Goal: Information Seeking & Learning: Learn about a topic

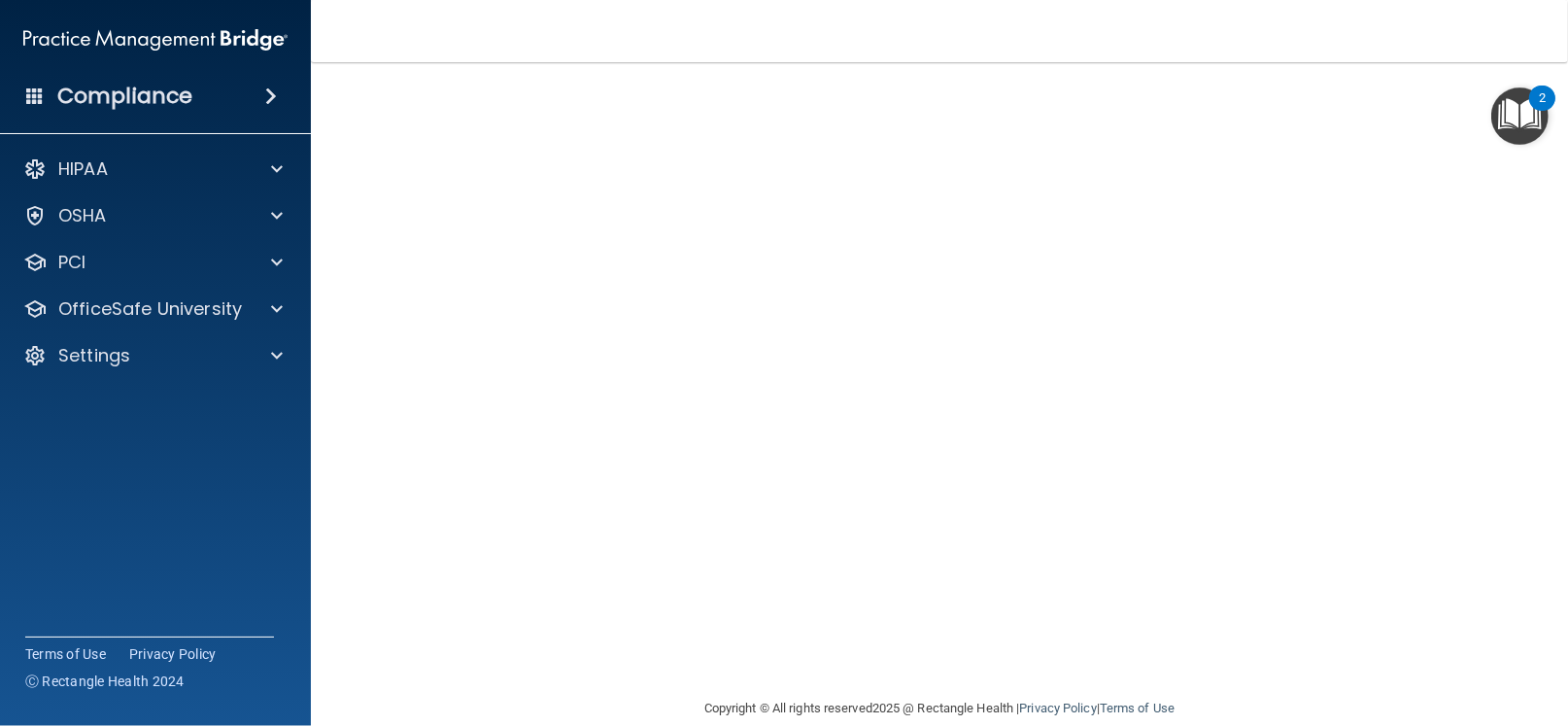
scroll to position [78, 0]
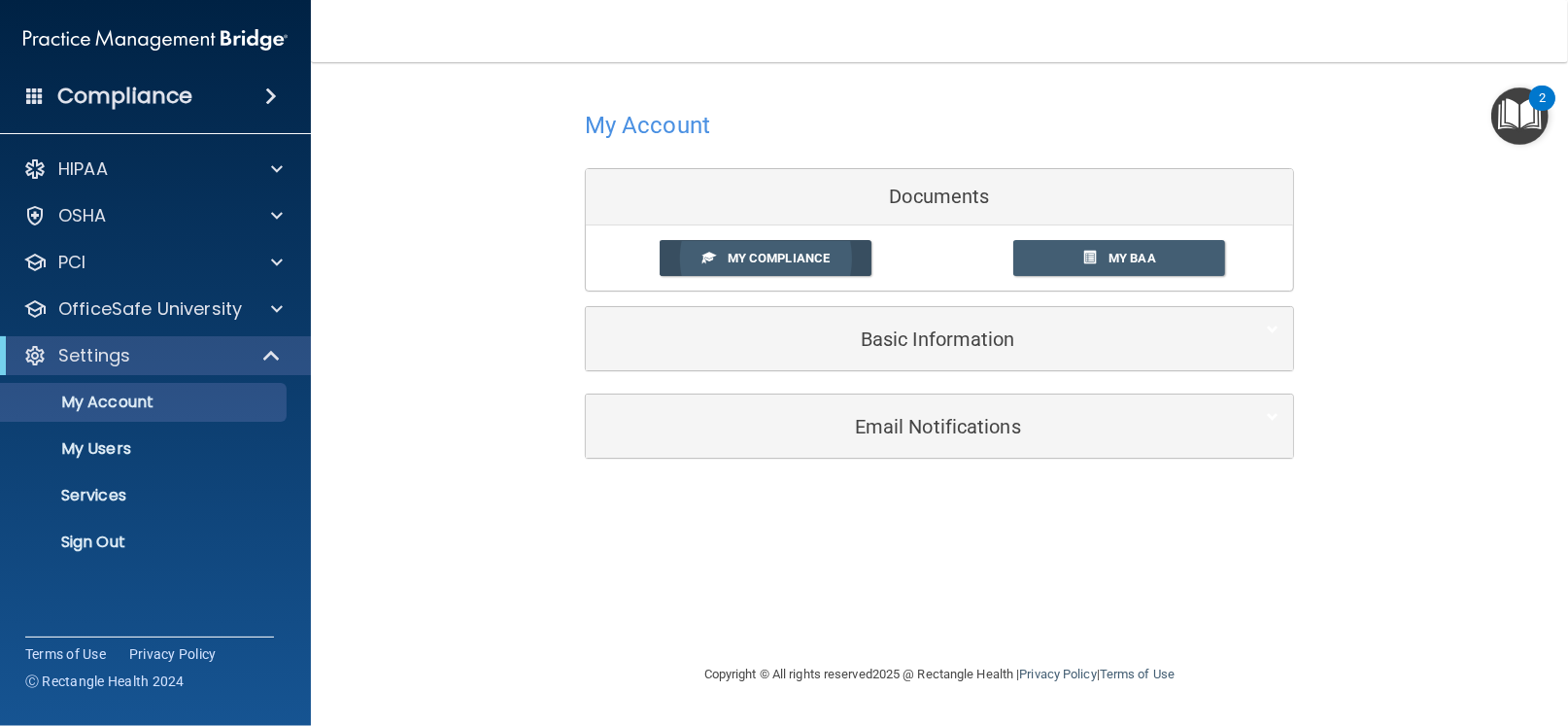
click at [764, 251] on span "My Compliance" at bounding box center [779, 258] width 102 height 15
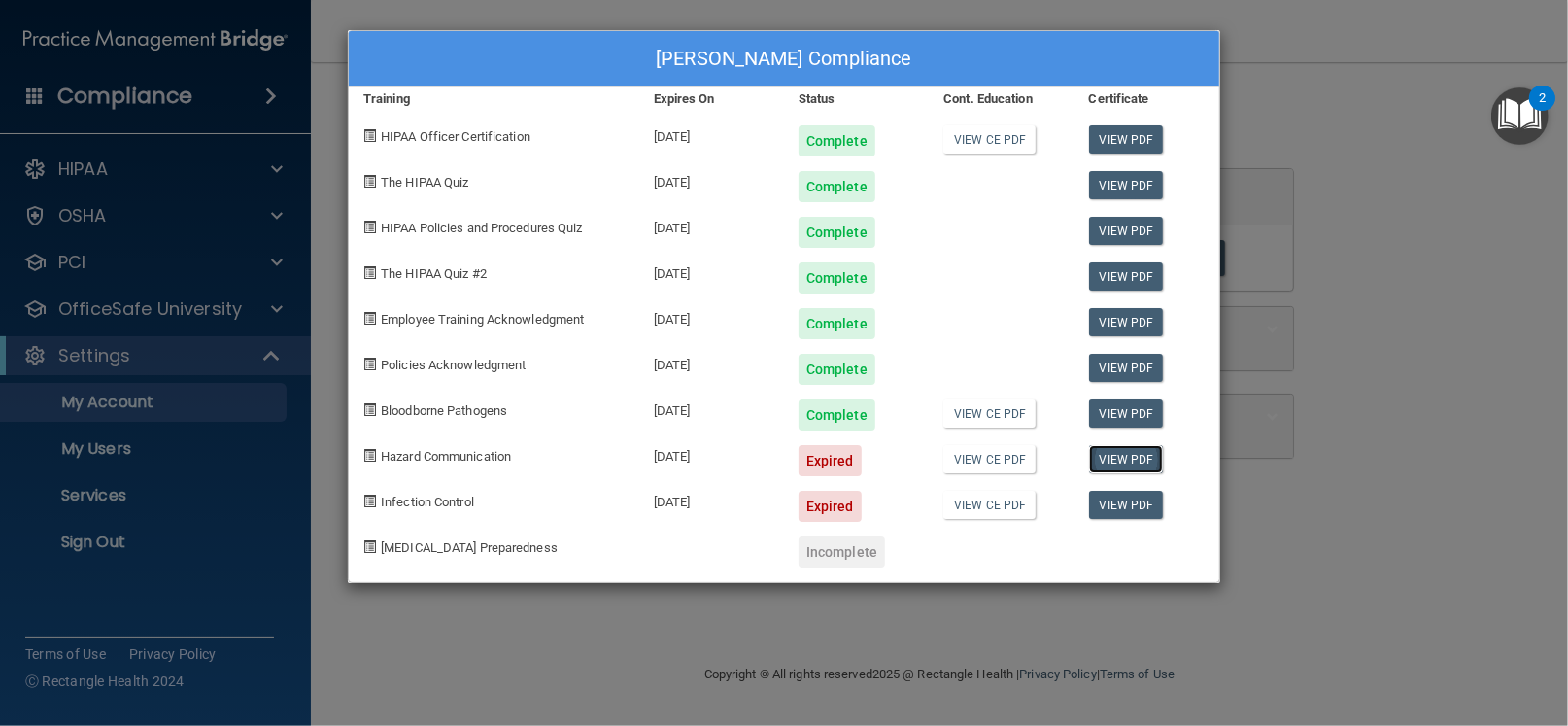
click at [1108, 460] on link "View PDF" at bounding box center [1126, 459] width 75 height 28
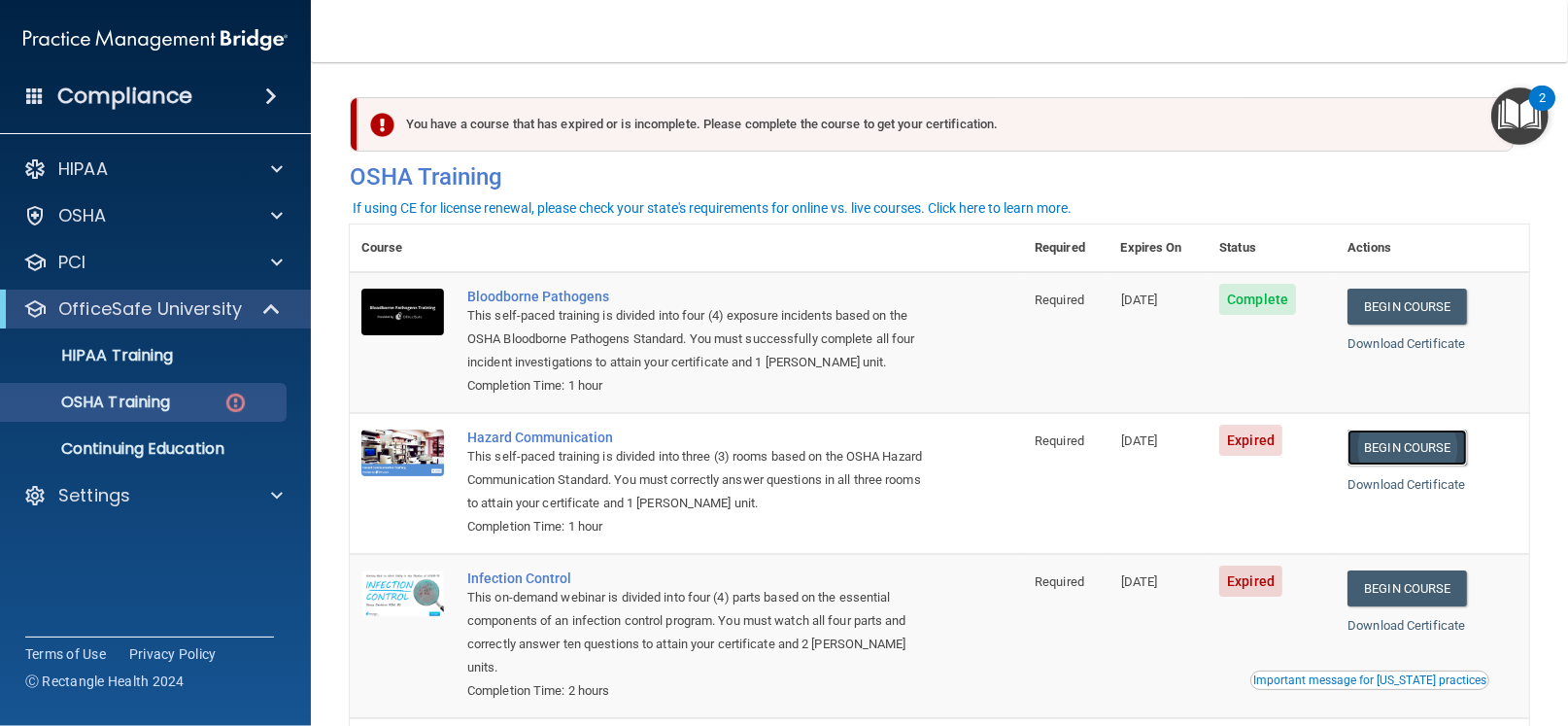
click at [1433, 442] on link "Begin Course" at bounding box center [1406, 447] width 118 height 36
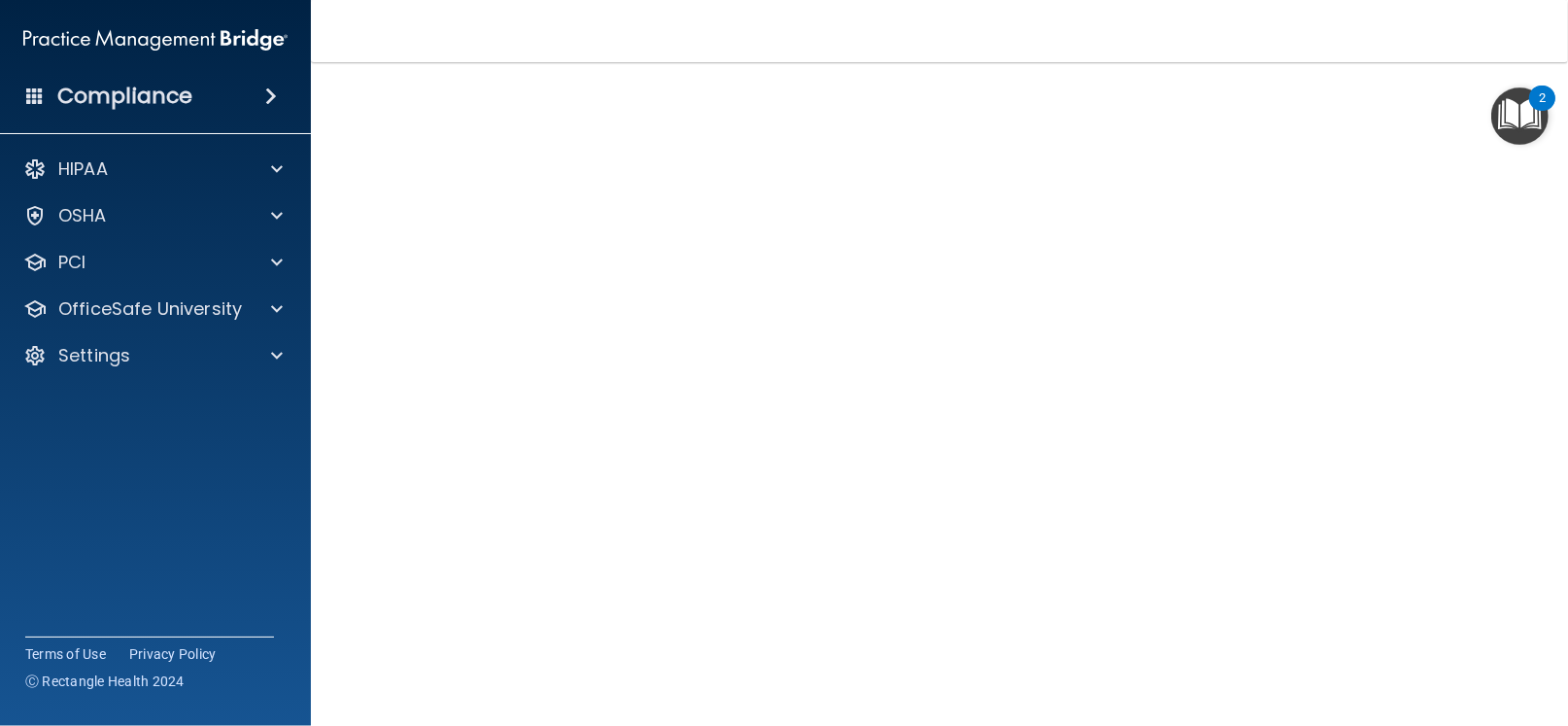
scroll to position [81, 0]
drag, startPoint x: 1296, startPoint y: 665, endPoint x: 1401, endPoint y: 558, distance: 149.9
click at [1401, 558] on div "Hazard Communication Training This course doesn’t expire until 07/02/2025. Are …" at bounding box center [939, 377] width 1180 height 716
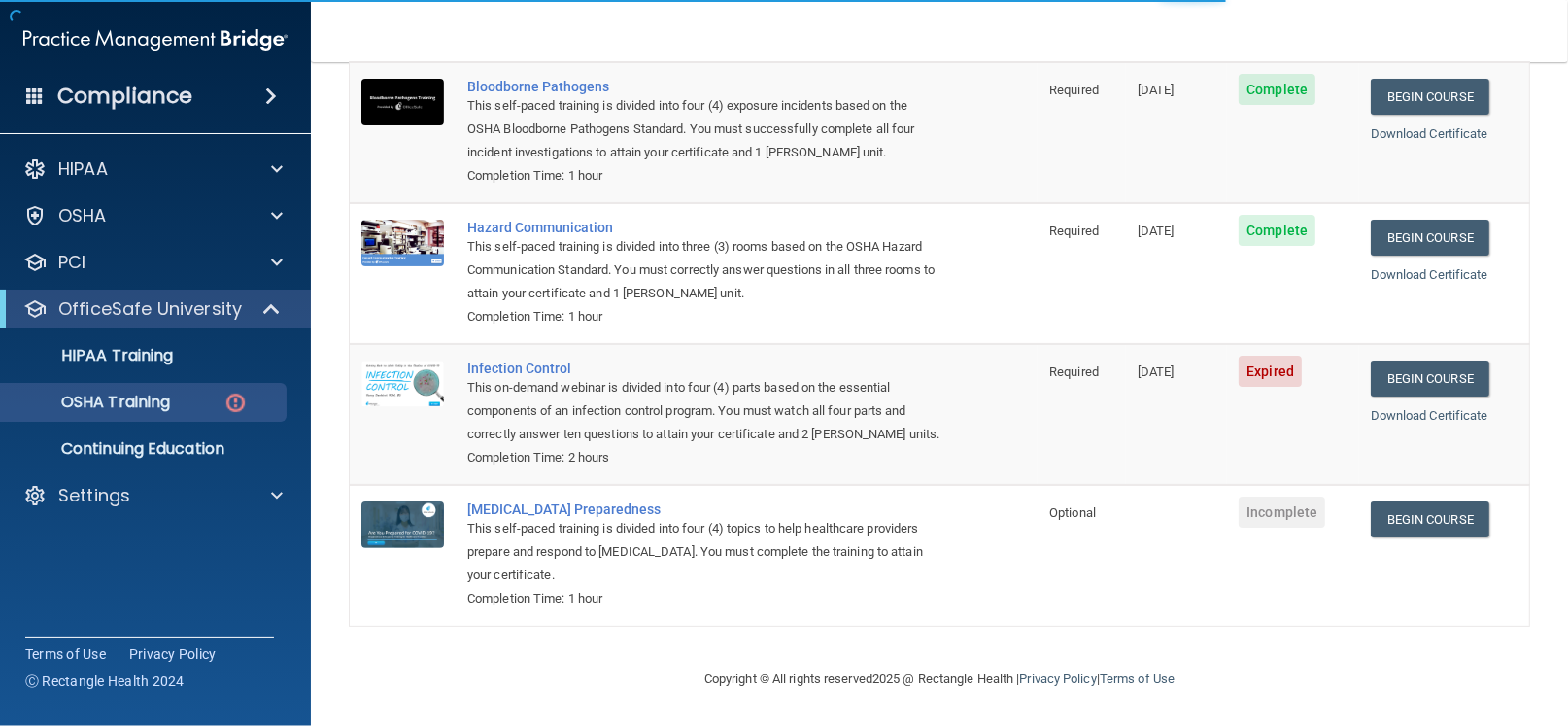
scroll to position [212, 0]
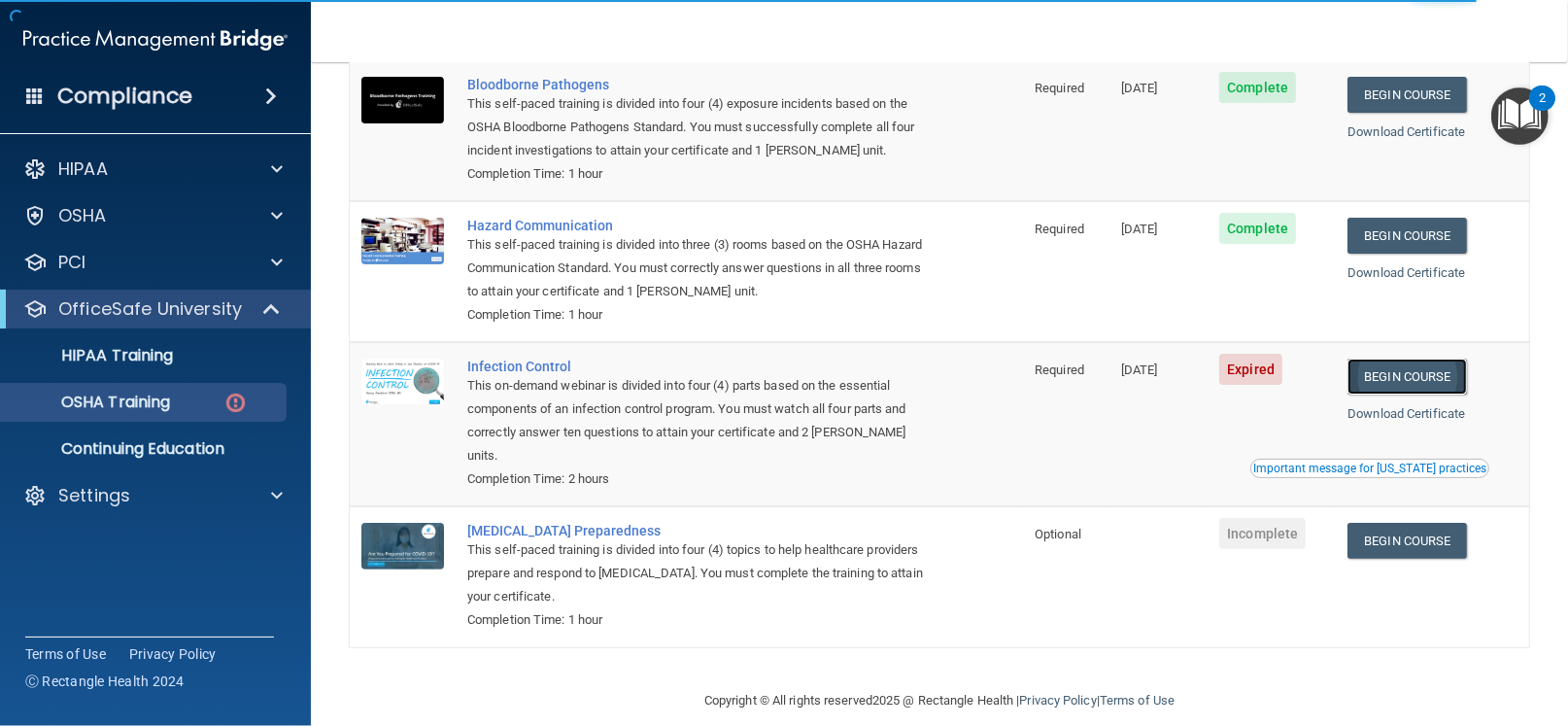
click at [1355, 374] on link "Begin Course" at bounding box center [1406, 376] width 118 height 36
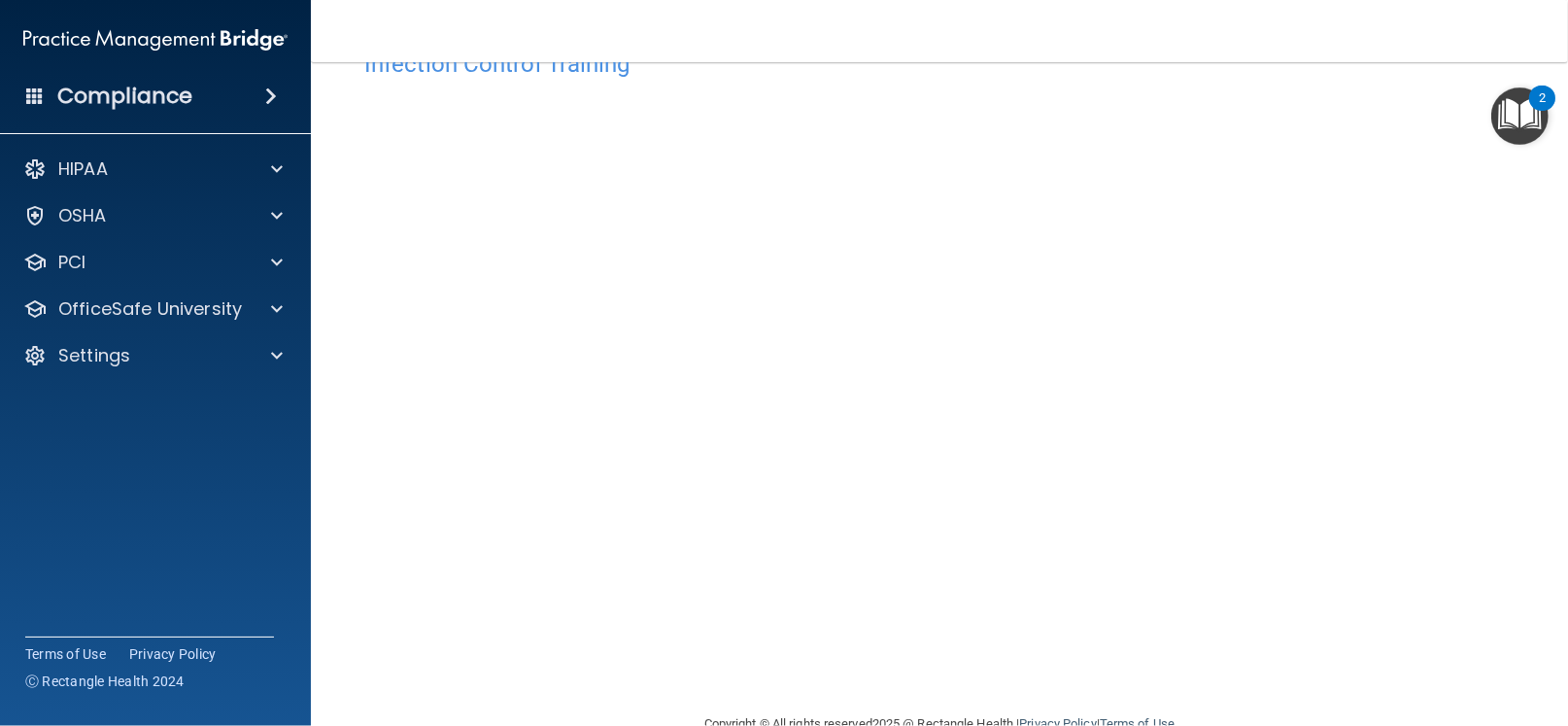
scroll to position [106, 0]
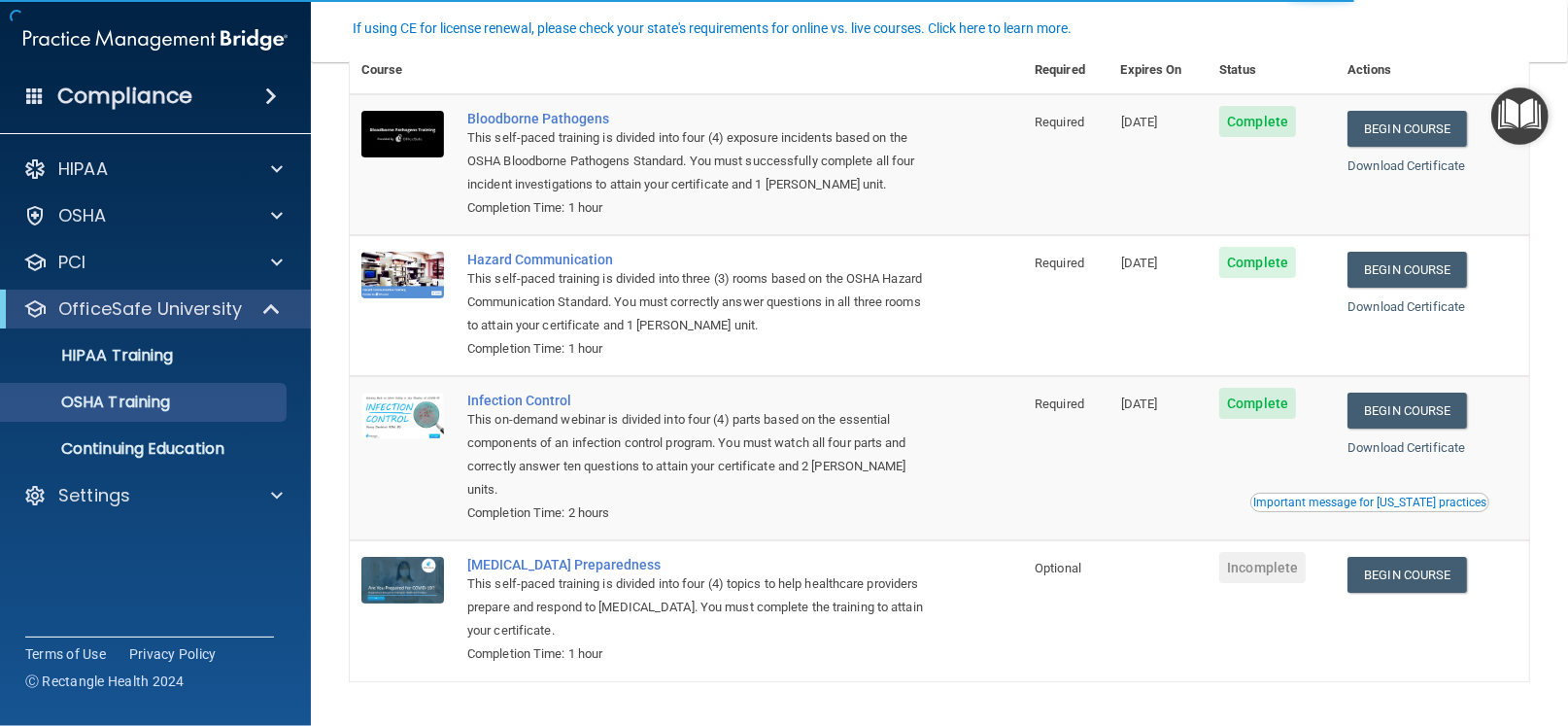
scroll to position [125, 0]
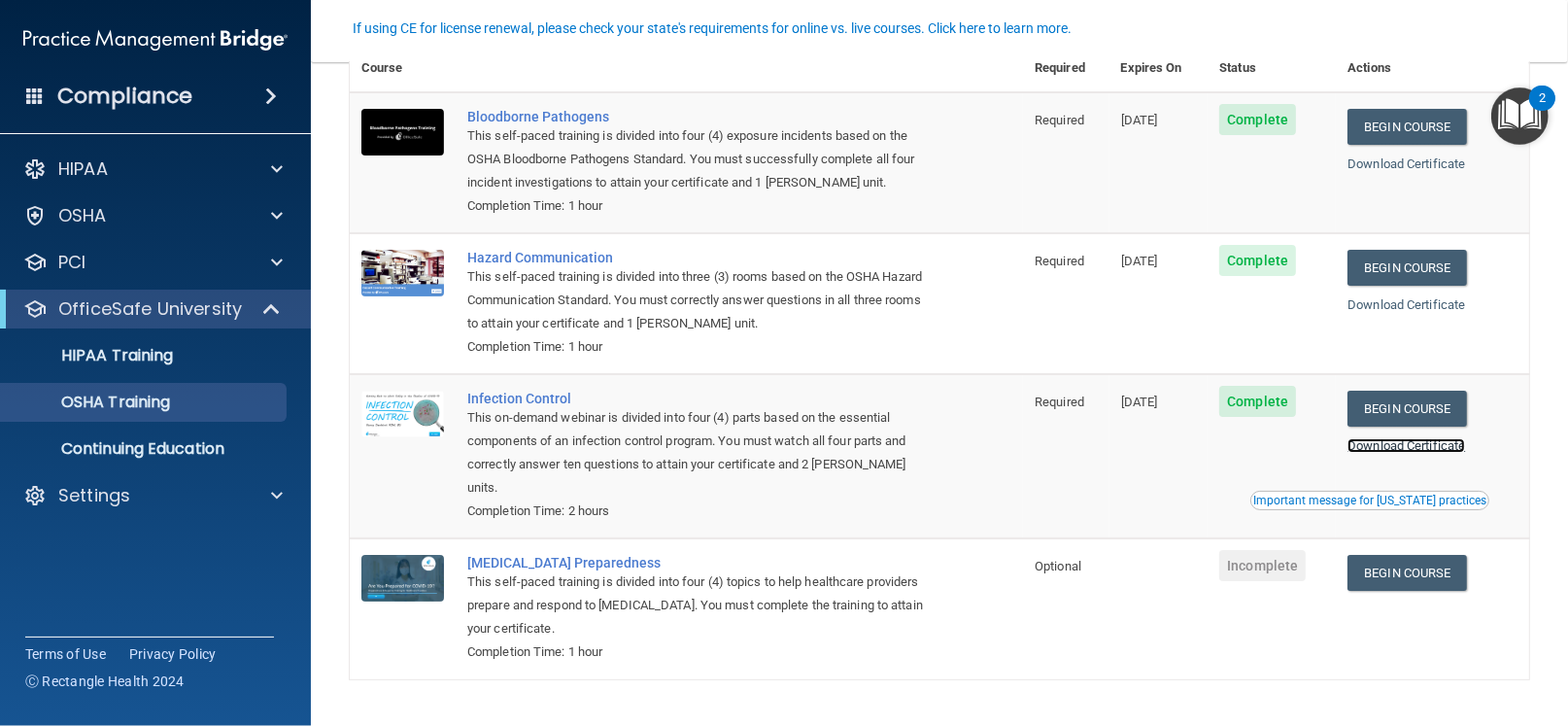
click at [1389, 448] on link "Download Certificate" at bounding box center [1406, 445] width 117 height 15
click at [1404, 302] on link "Download Certificate" at bounding box center [1406, 305] width 117 height 15
click at [1406, 158] on link "Download Certificate" at bounding box center [1406, 163] width 117 height 15
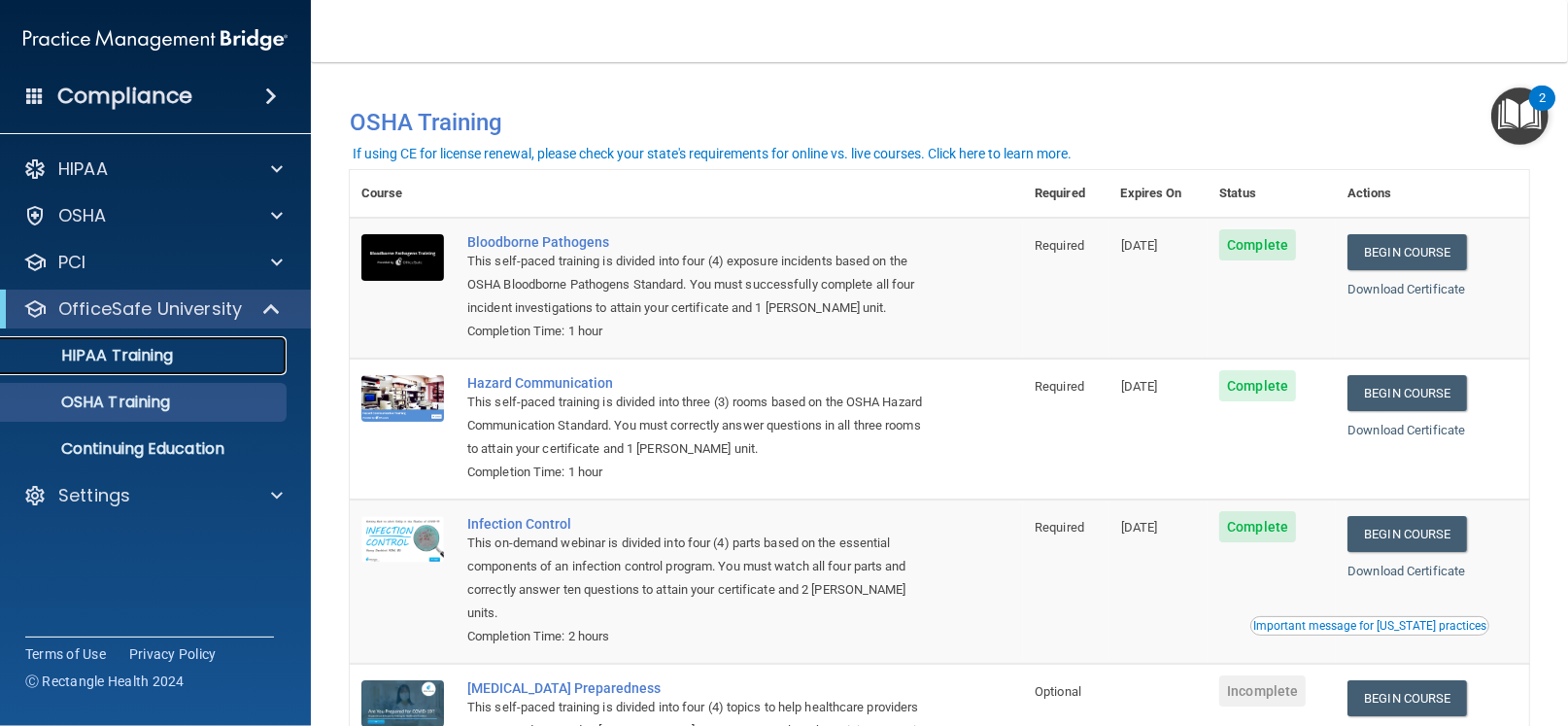
click at [144, 363] on p "HIPAA Training" at bounding box center [93, 356] width 160 height 20
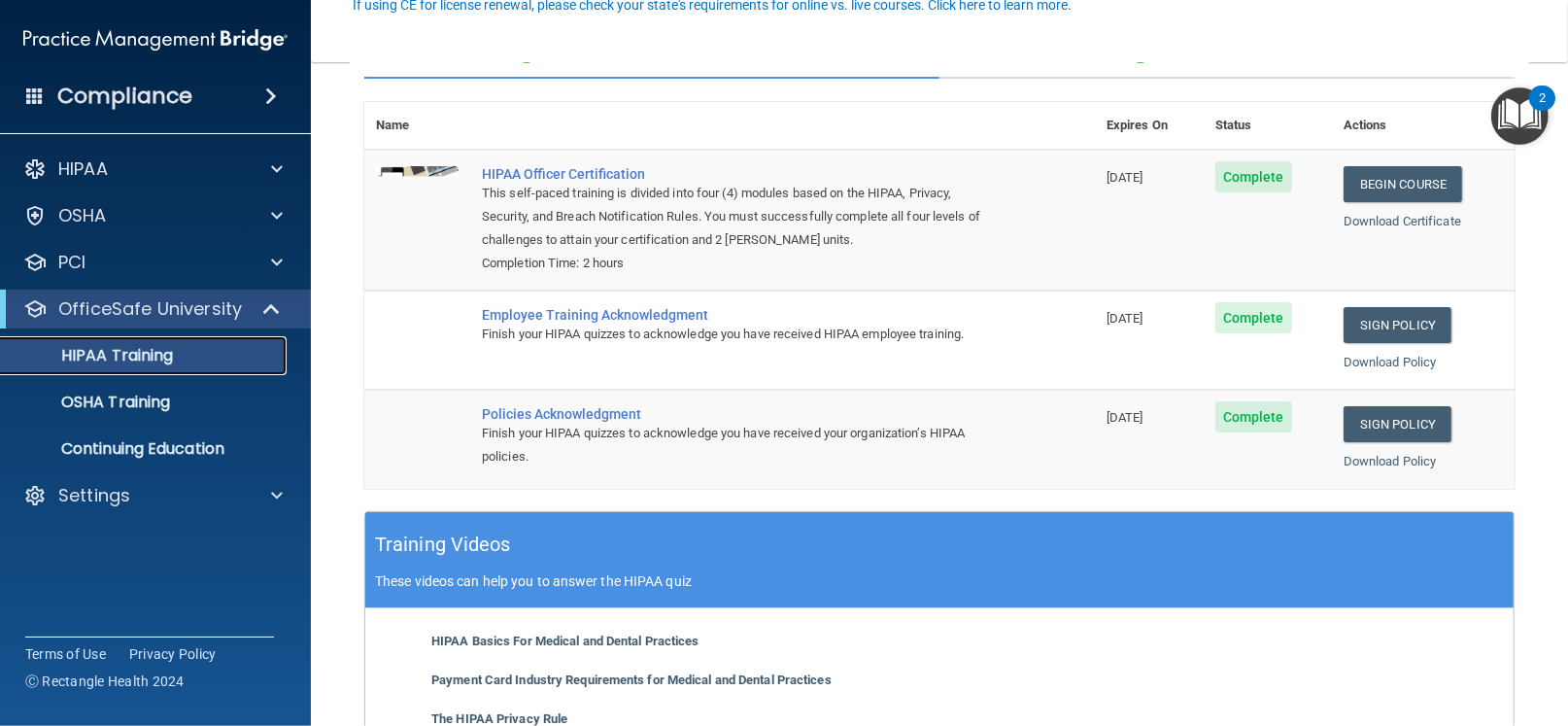
scroll to position [193, 0]
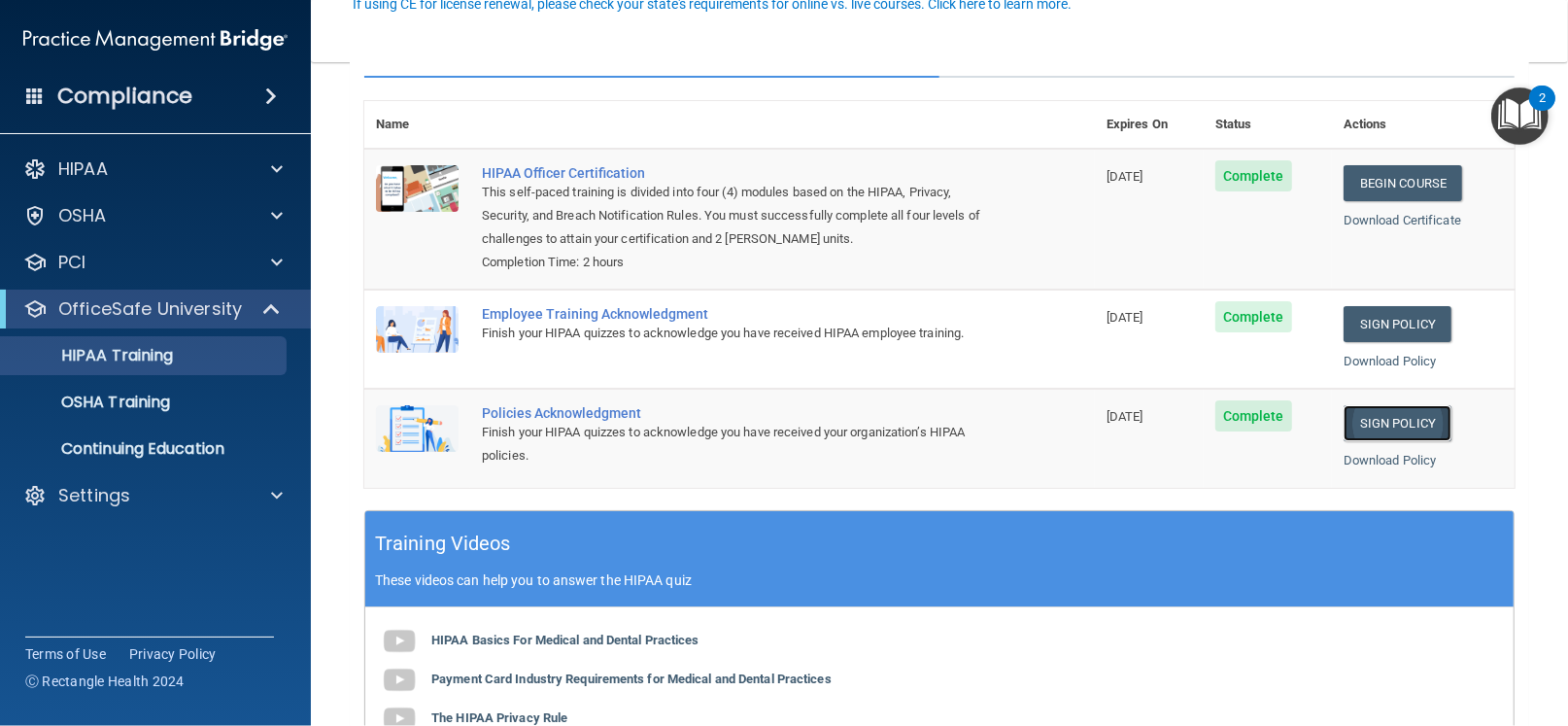
click at [1402, 419] on link "Sign Policy" at bounding box center [1397, 423] width 108 height 36
click at [1414, 220] on link "Download Certificate" at bounding box center [1402, 220] width 117 height 15
click at [1377, 327] on link "Sign Policy" at bounding box center [1397, 324] width 108 height 36
click at [1380, 419] on link "Sign Policy" at bounding box center [1397, 423] width 108 height 36
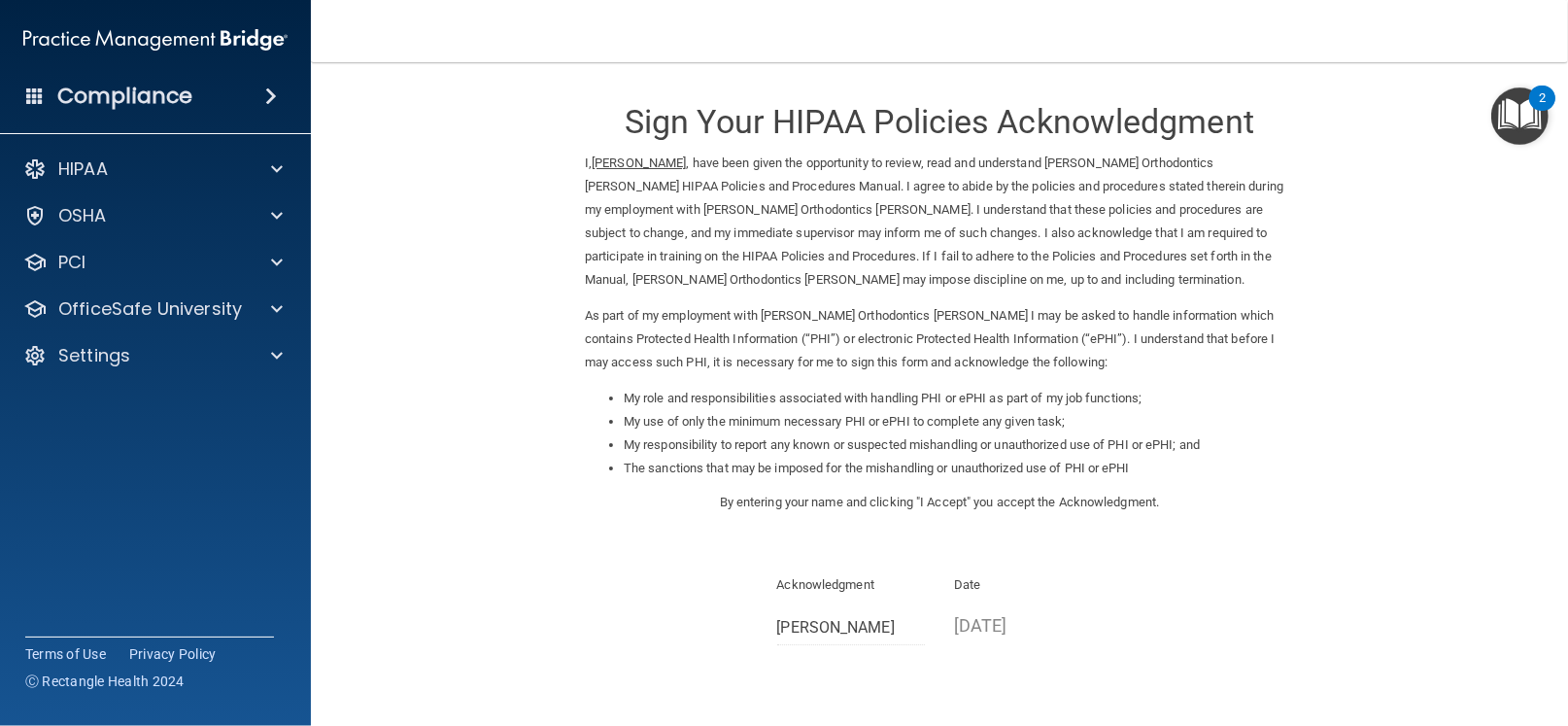
scroll to position [163, 0]
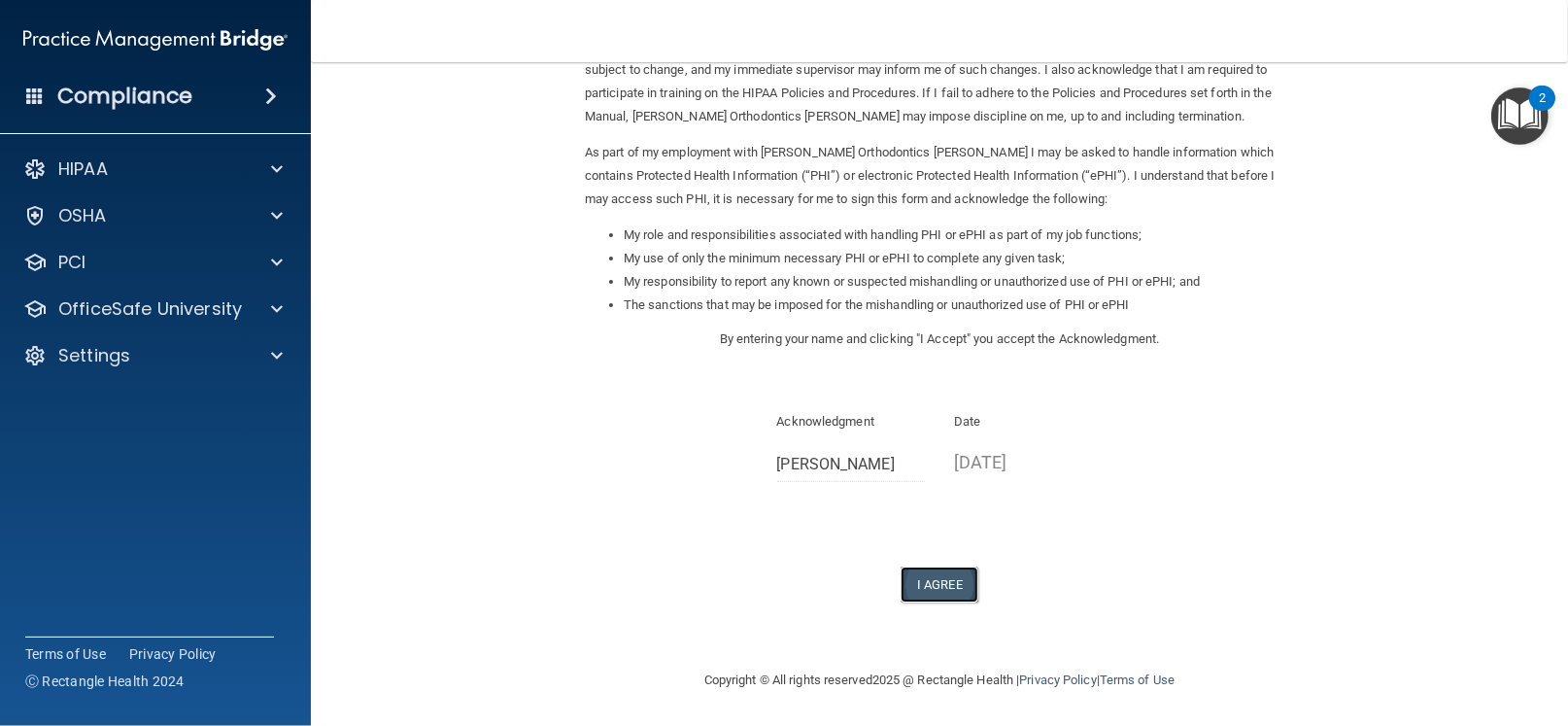
click at [956, 591] on button "I Agree" at bounding box center [939, 585] width 78 height 36
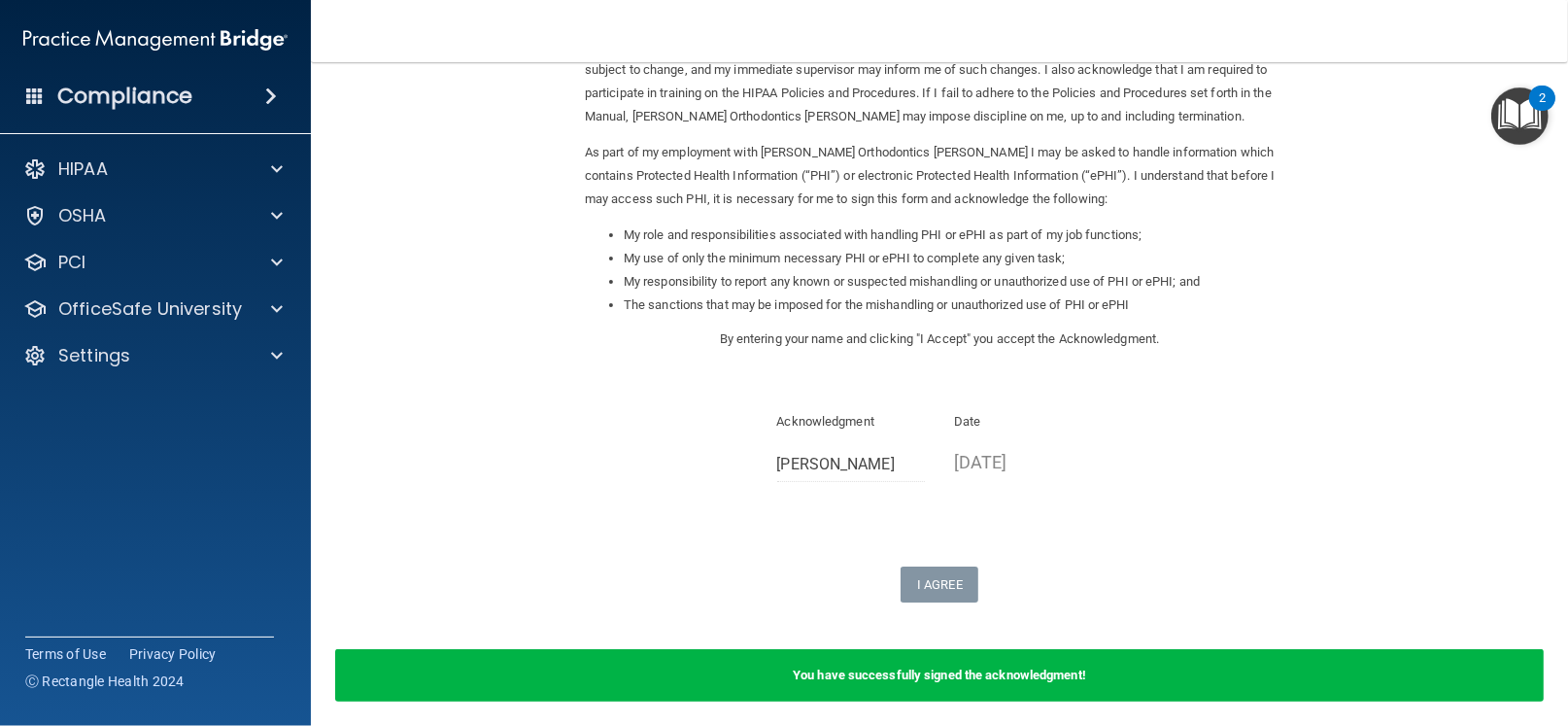
scroll to position [0, 0]
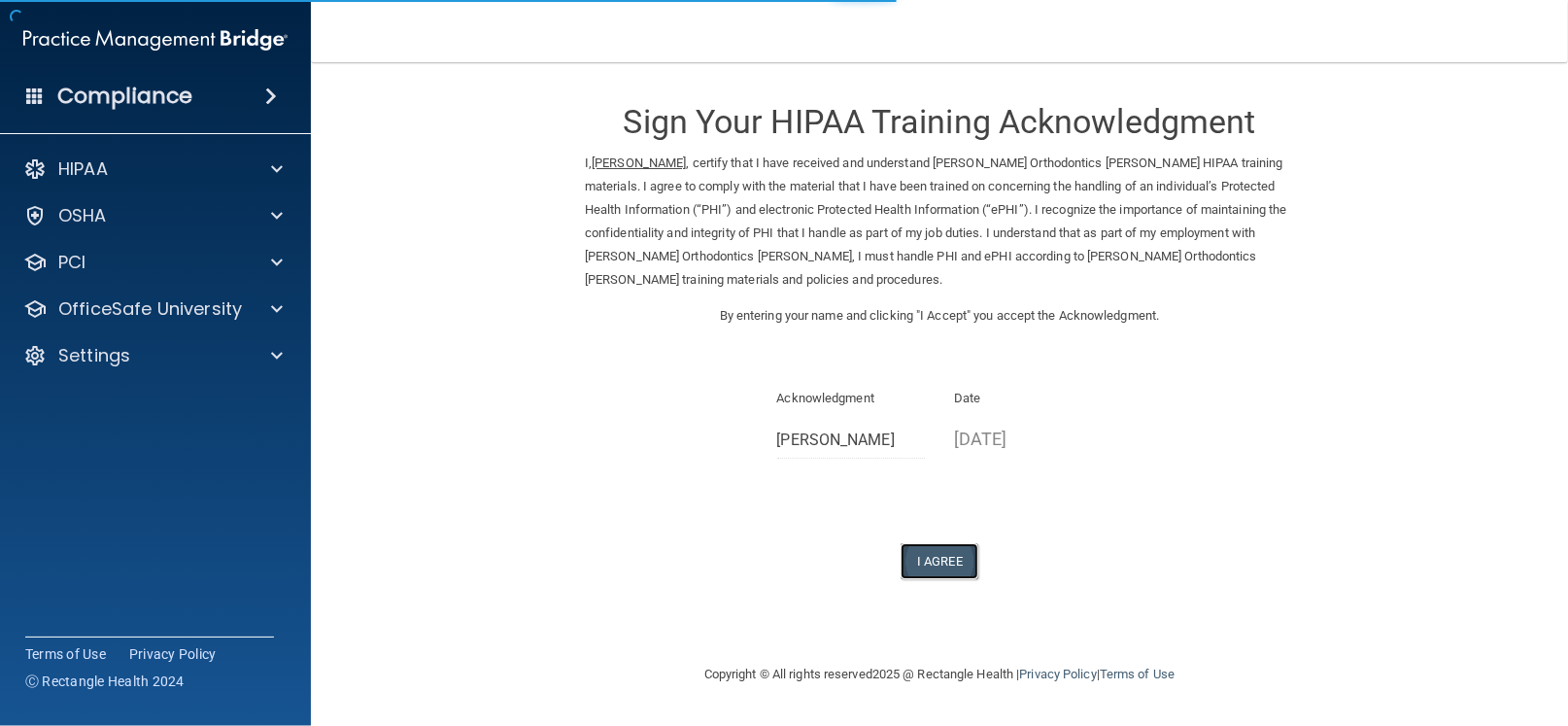
click at [942, 557] on button "I Agree" at bounding box center [939, 561] width 78 height 36
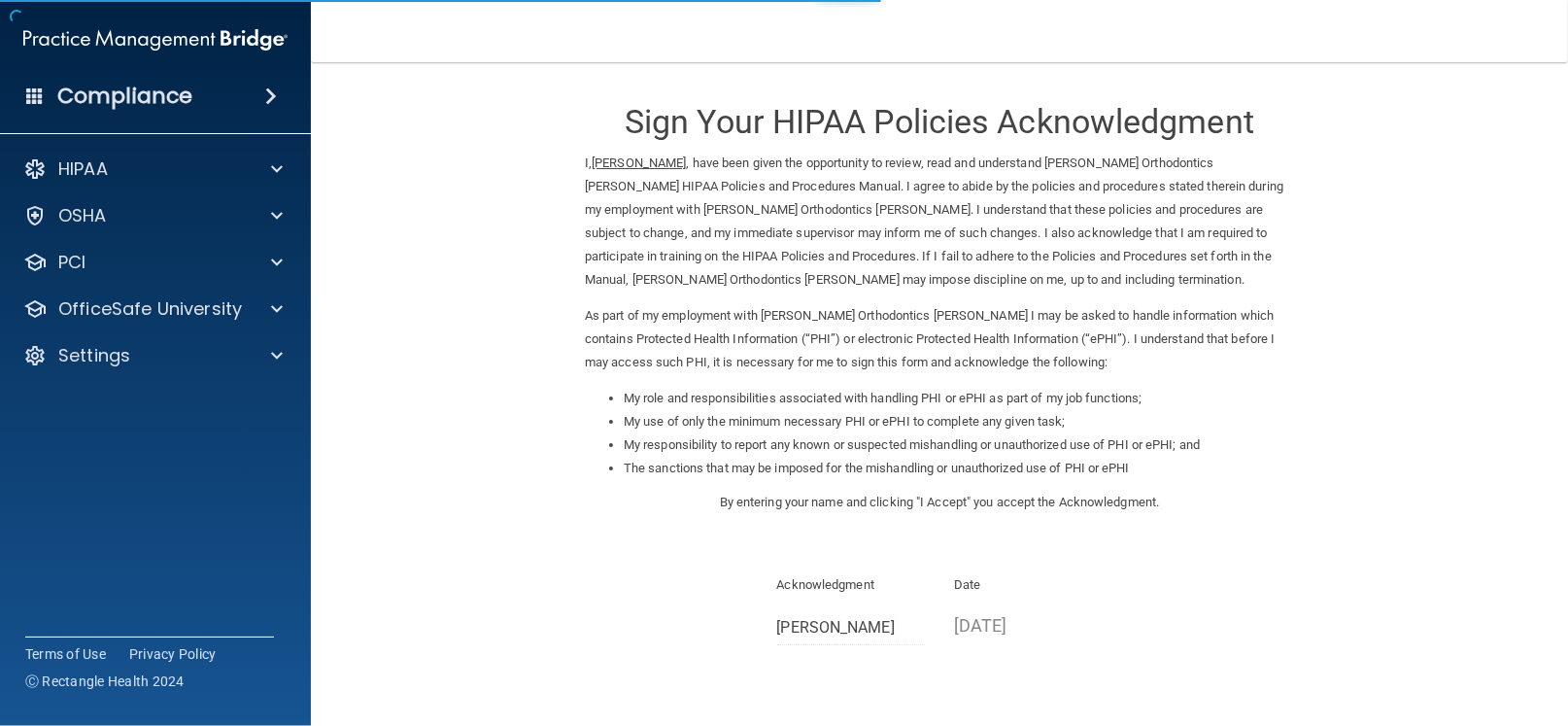
scroll to position [163, 0]
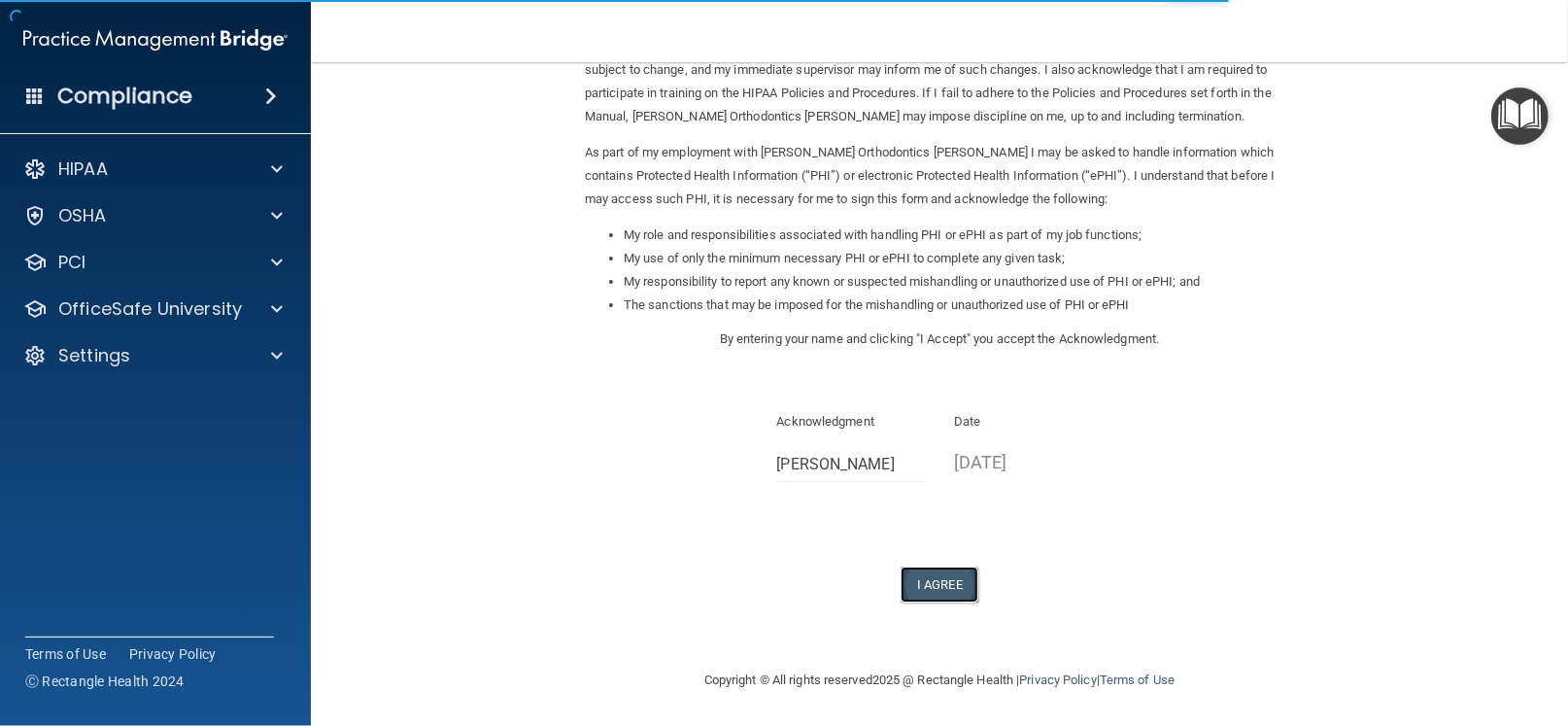
click at [937, 583] on button "I Agree" at bounding box center [939, 585] width 78 height 36
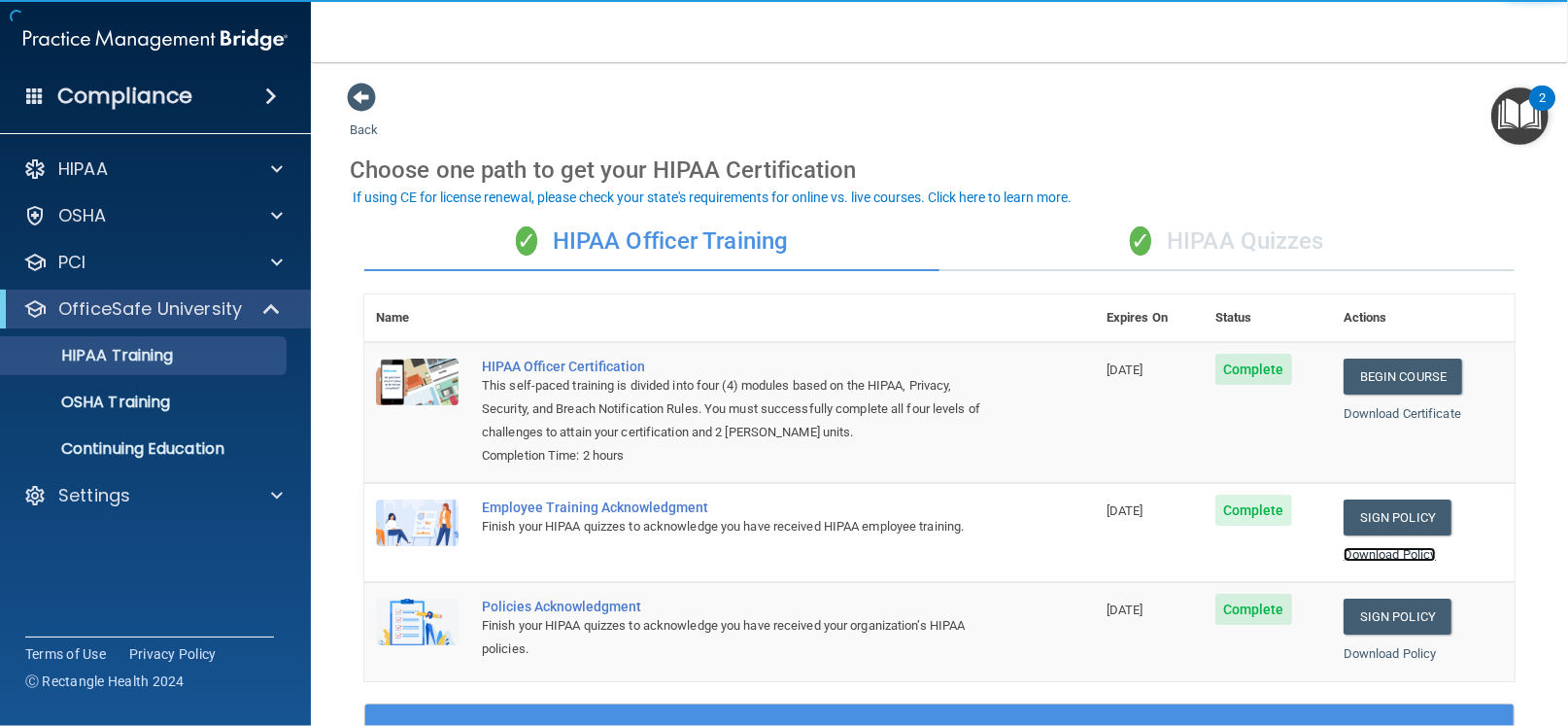
click at [1400, 556] on link "Download Policy" at bounding box center [1390, 554] width 94 height 15
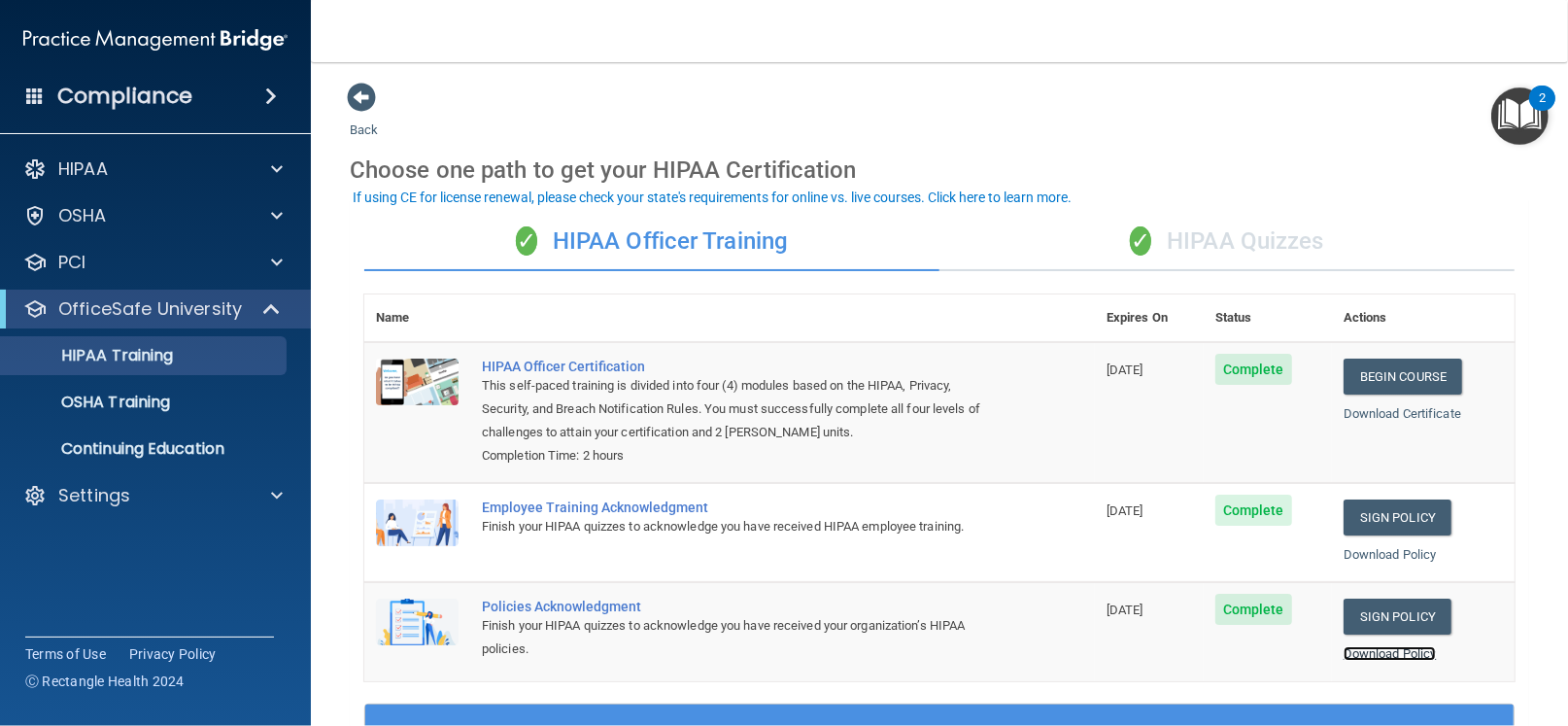
click at [1384, 655] on link "Download Policy" at bounding box center [1390, 653] width 94 height 15
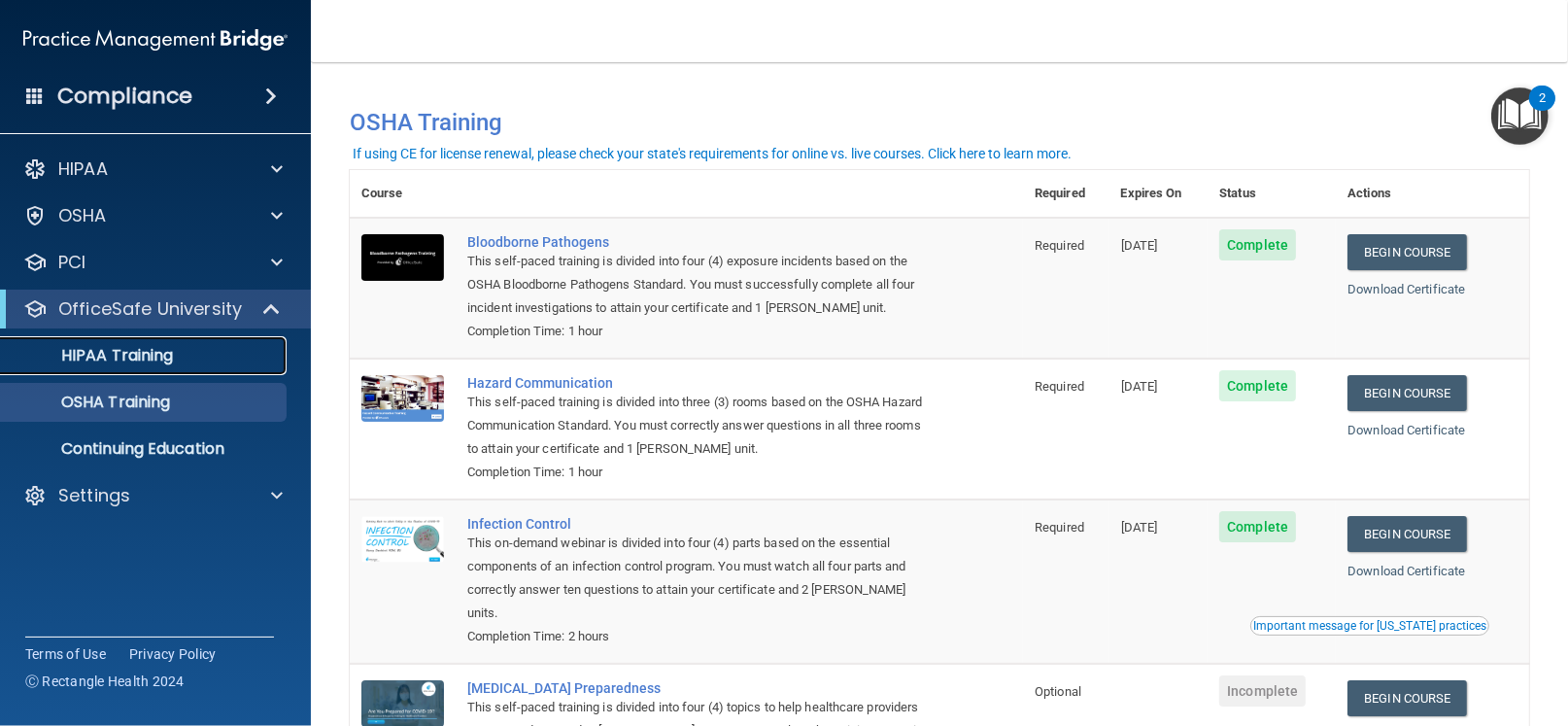
click at [112, 360] on p "HIPAA Training" at bounding box center [93, 356] width 160 height 20
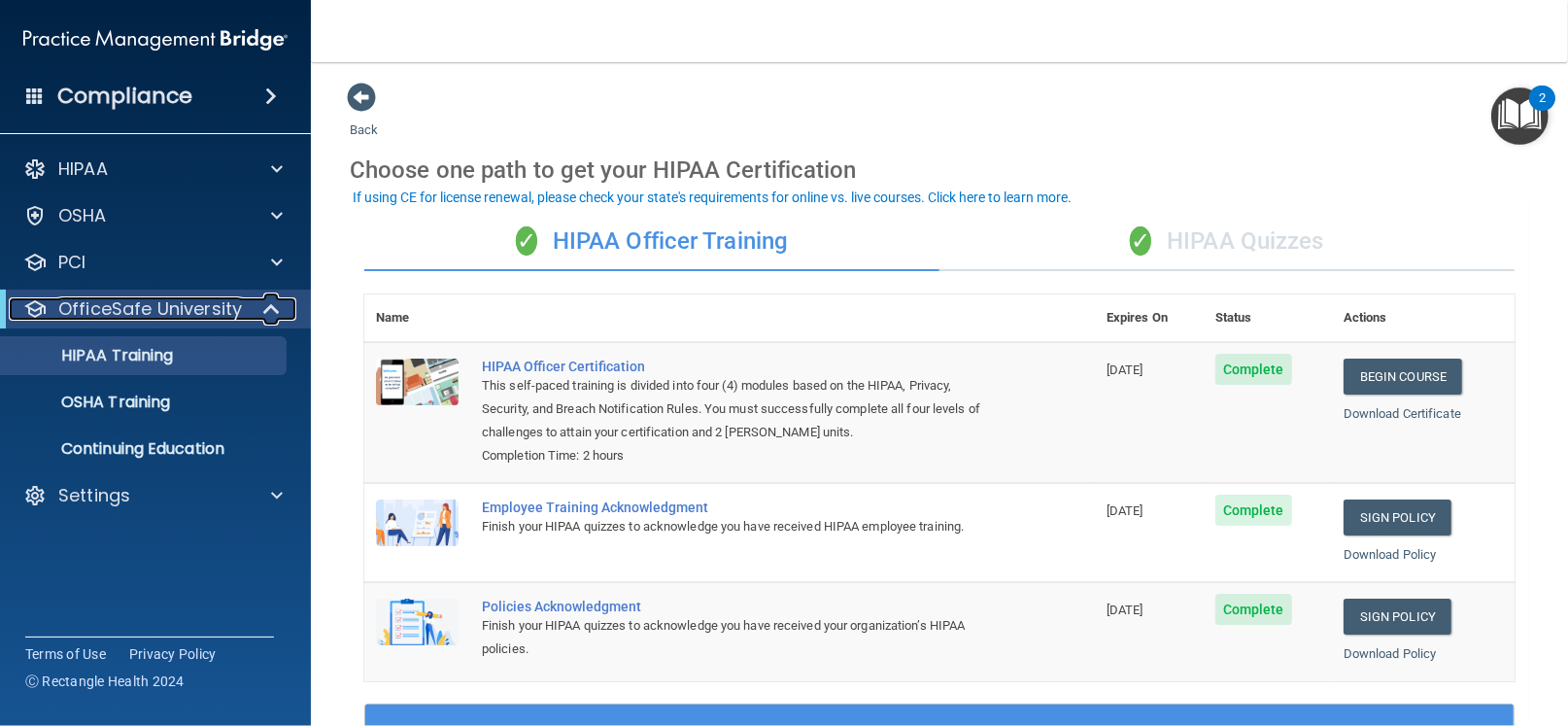
click at [270, 301] on span at bounding box center [273, 309] width 17 height 23
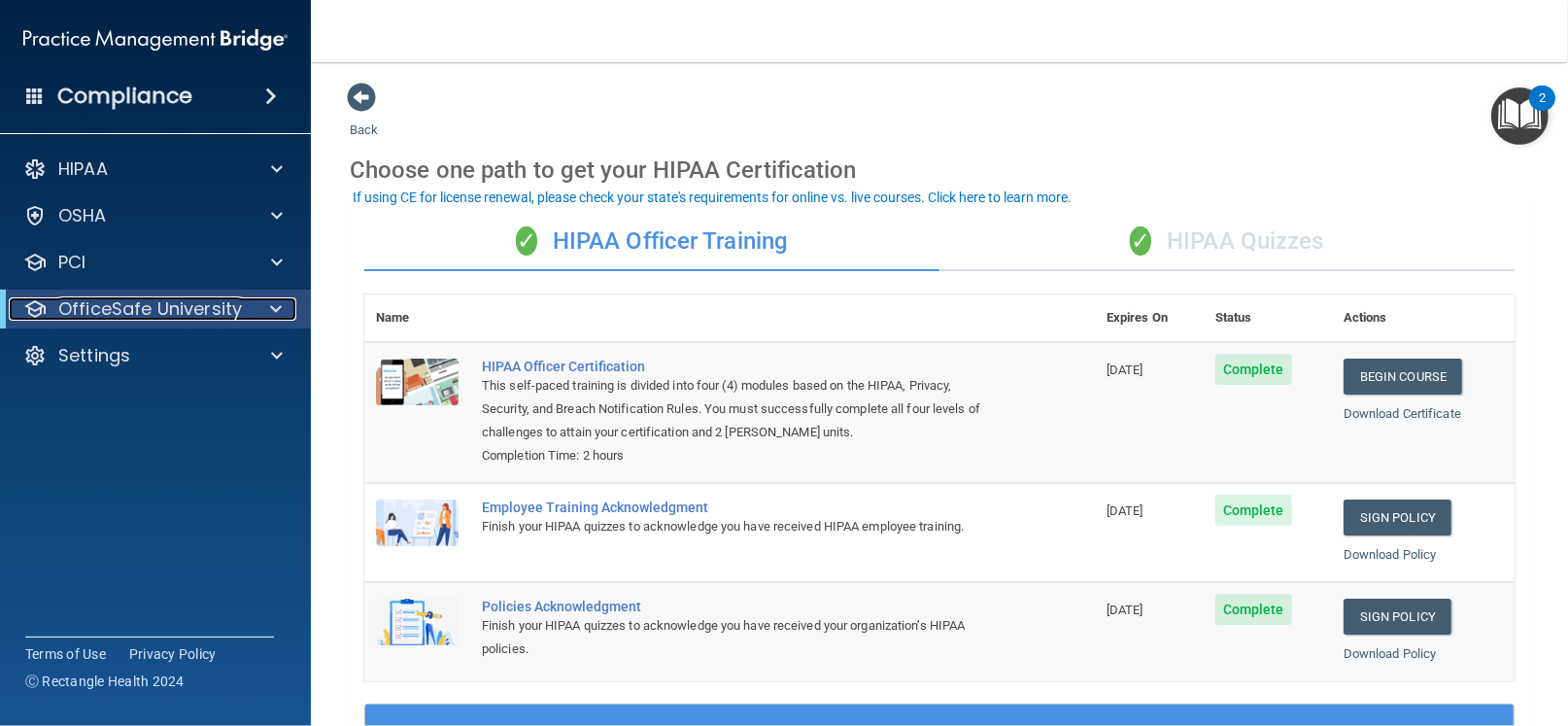
click at [189, 311] on p "OfficeSafe University" at bounding box center [150, 309] width 183 height 23
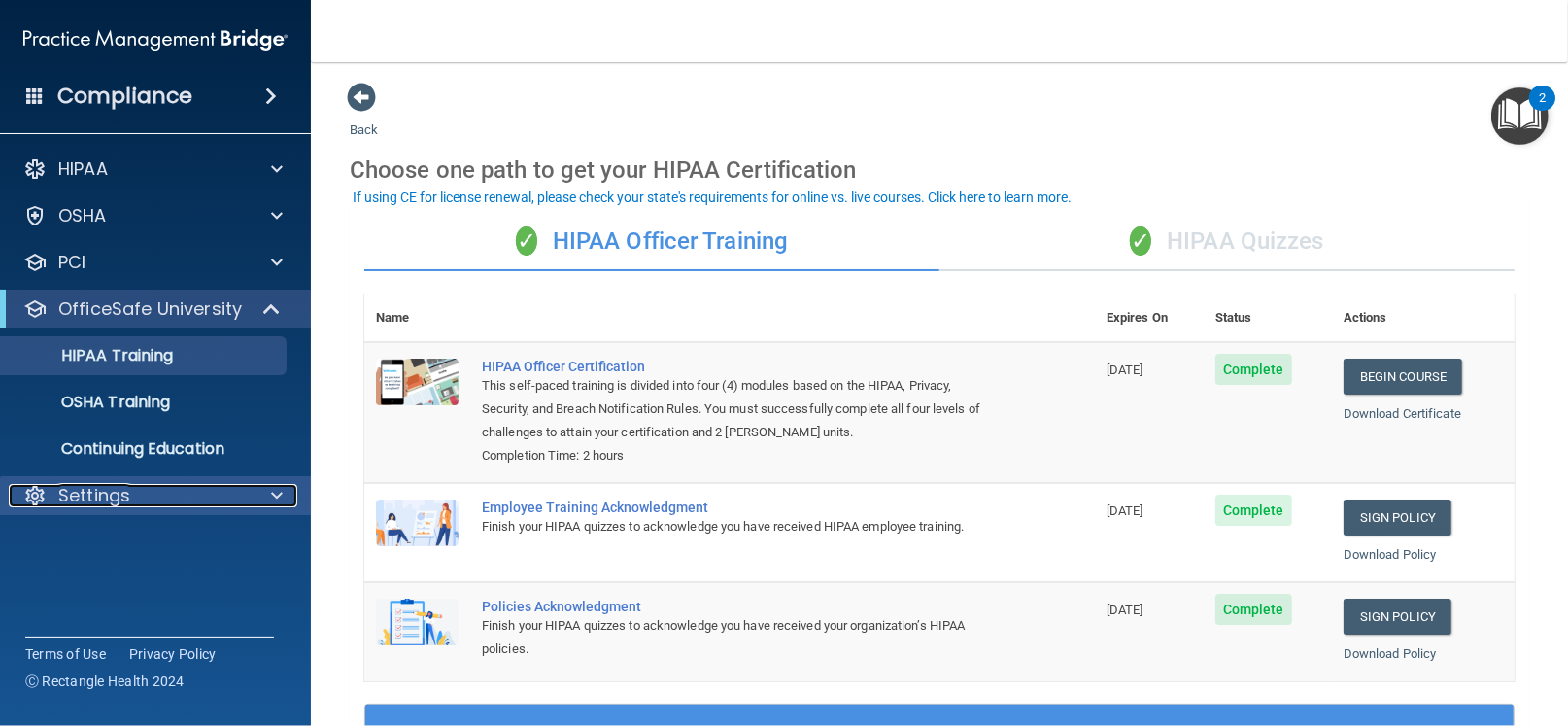
click at [97, 497] on p "Settings" at bounding box center [95, 495] width 72 height 23
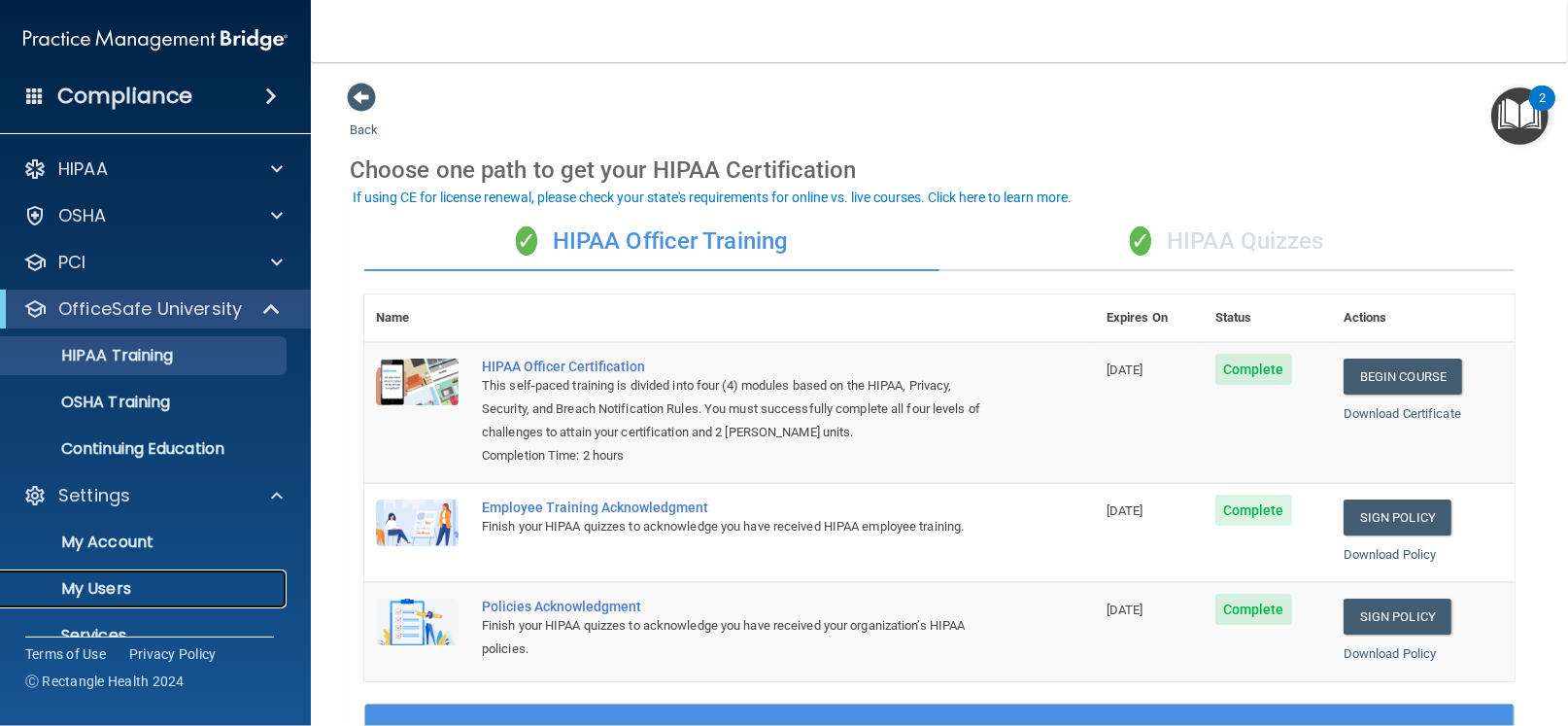
click at [105, 590] on p "My Users" at bounding box center [145, 590] width 265 height 20
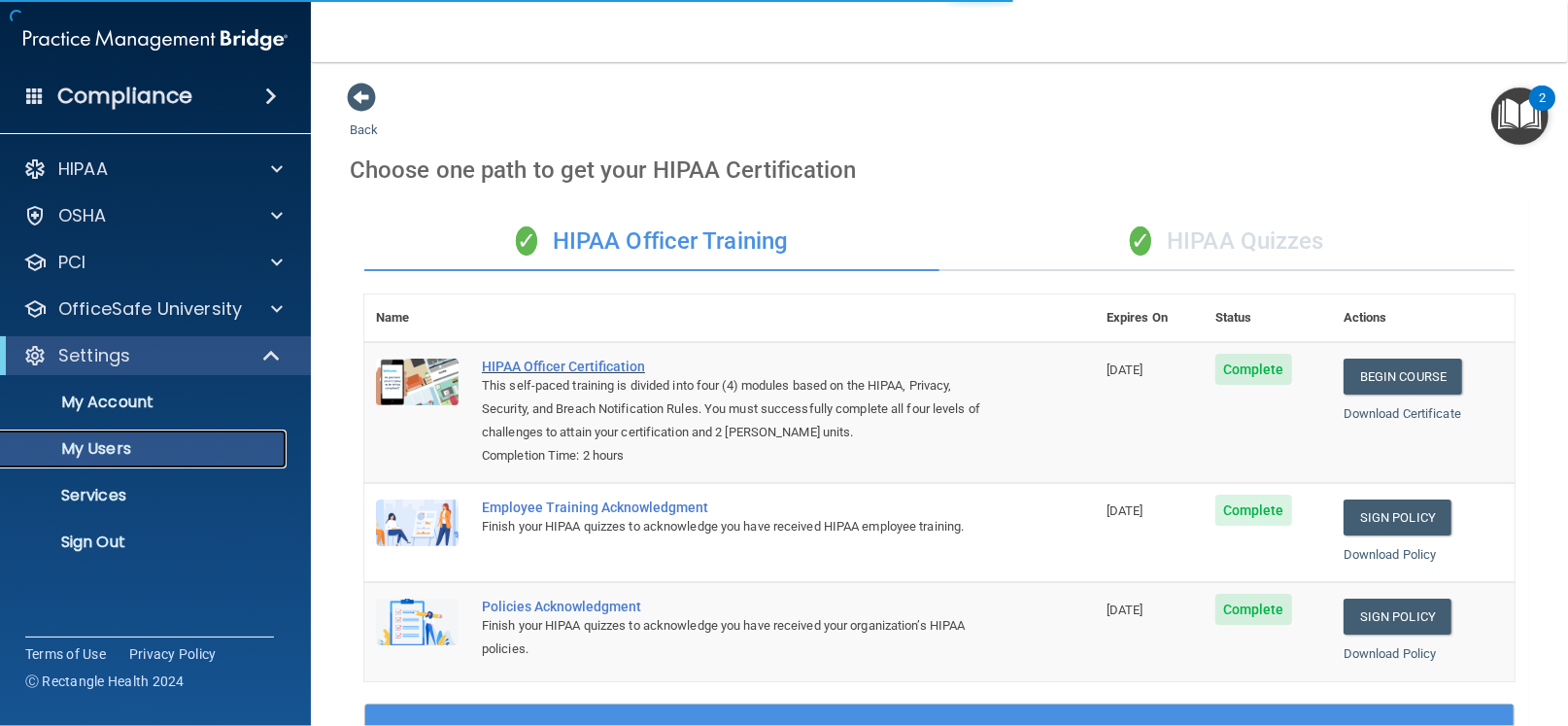
select select "20"
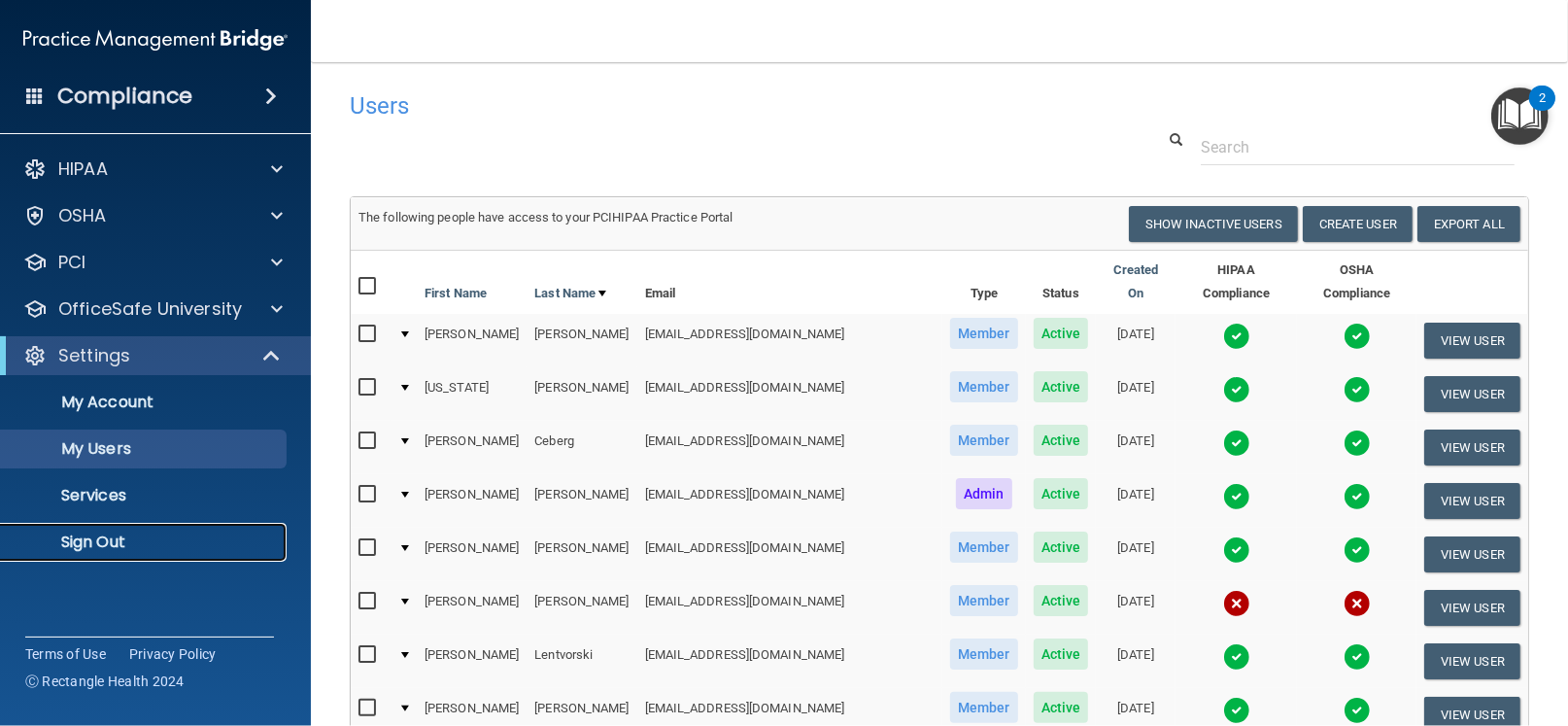
click at [95, 541] on p "Sign Out" at bounding box center [145, 543] width 265 height 20
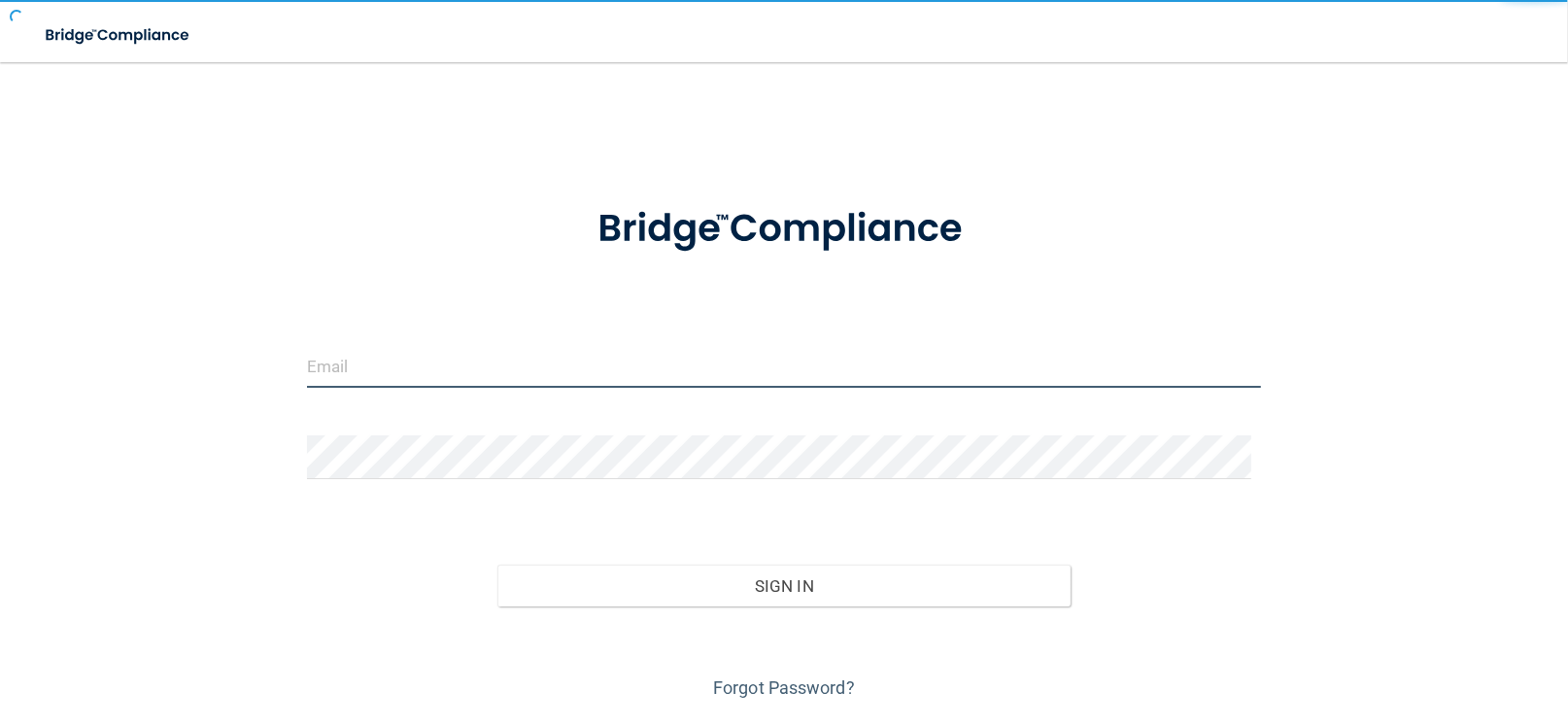
type input "[EMAIL_ADDRESS][DOMAIN_NAME]"
